Goal: Task Accomplishment & Management: Manage account settings

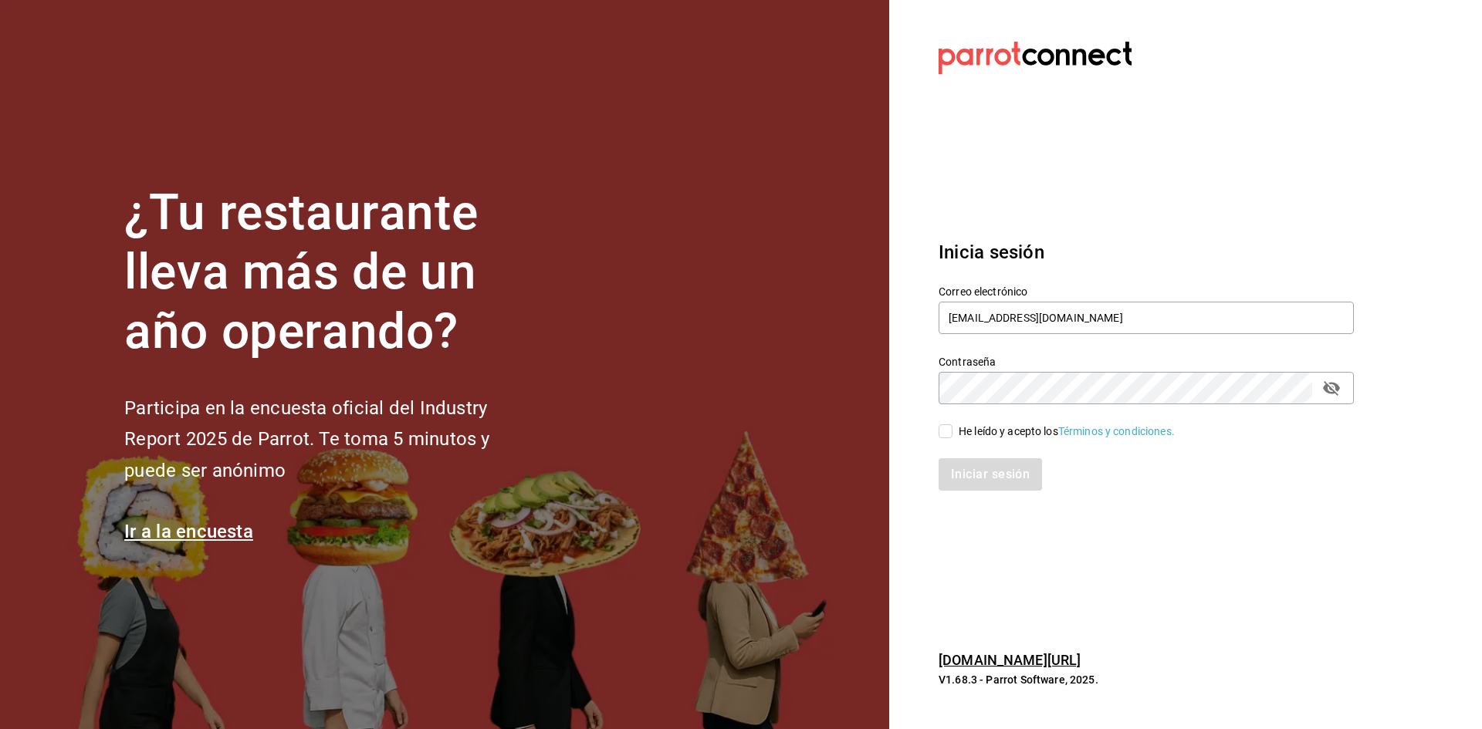
type input "[EMAIL_ADDRESS][DOMAIN_NAME]"
click at [1026, 432] on div "He leído y acepto los Términos y condiciones." at bounding box center [1066, 432] width 216 height 16
click at [952, 432] on input "He leído y acepto los Términos y condiciones." at bounding box center [945, 431] width 14 height 14
checkbox input "true"
click at [1002, 482] on button "Iniciar sesión" at bounding box center [990, 474] width 105 height 32
